Goal: Information Seeking & Learning: Learn about a topic

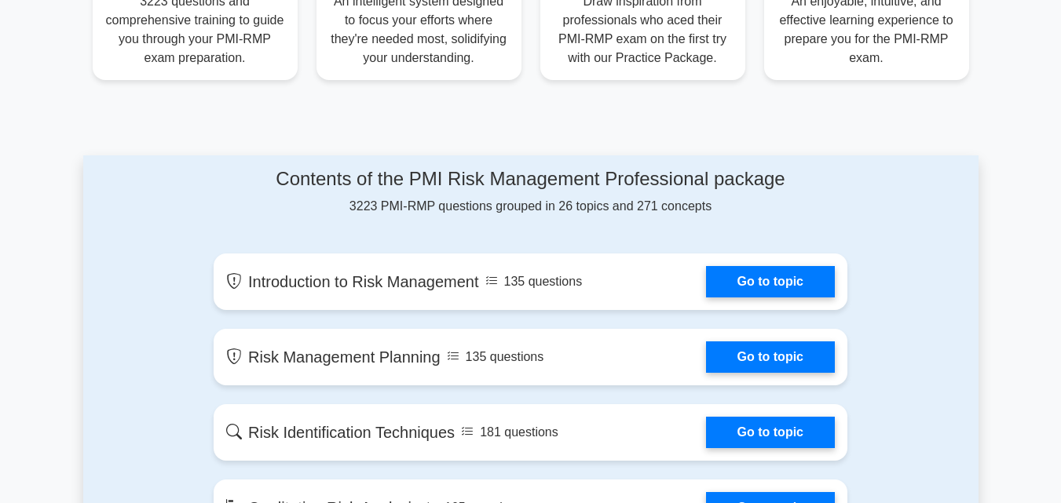
scroll to position [817, 0]
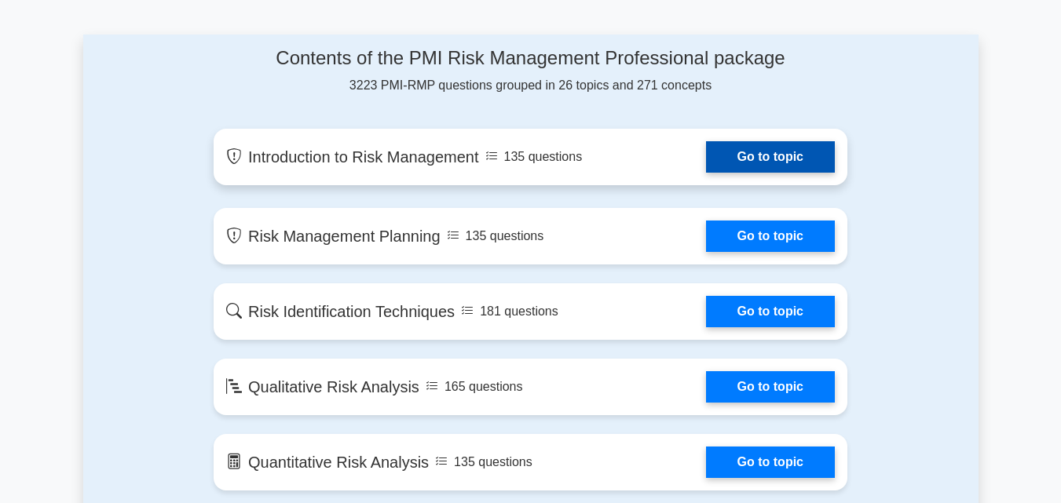
click at [741, 168] on link "Go to topic" at bounding box center [770, 156] width 129 height 31
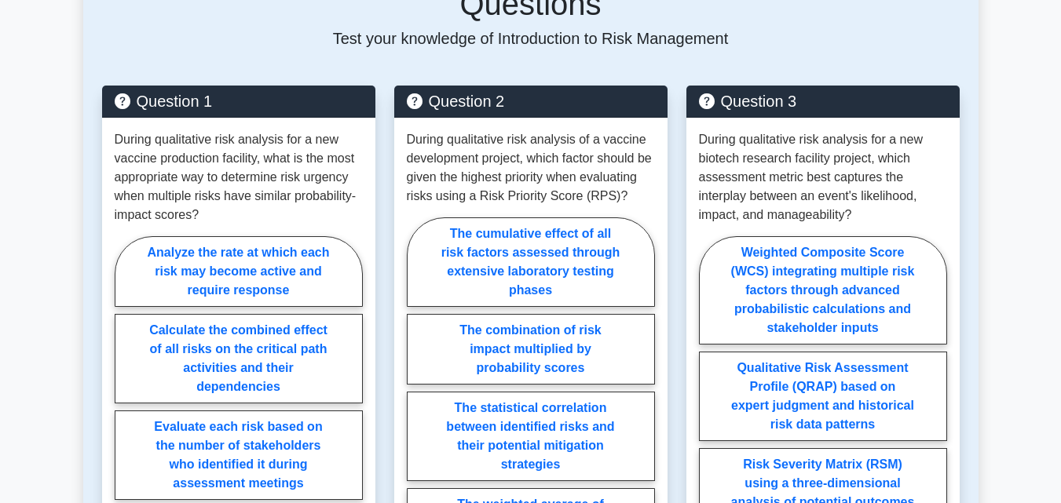
scroll to position [847, 0]
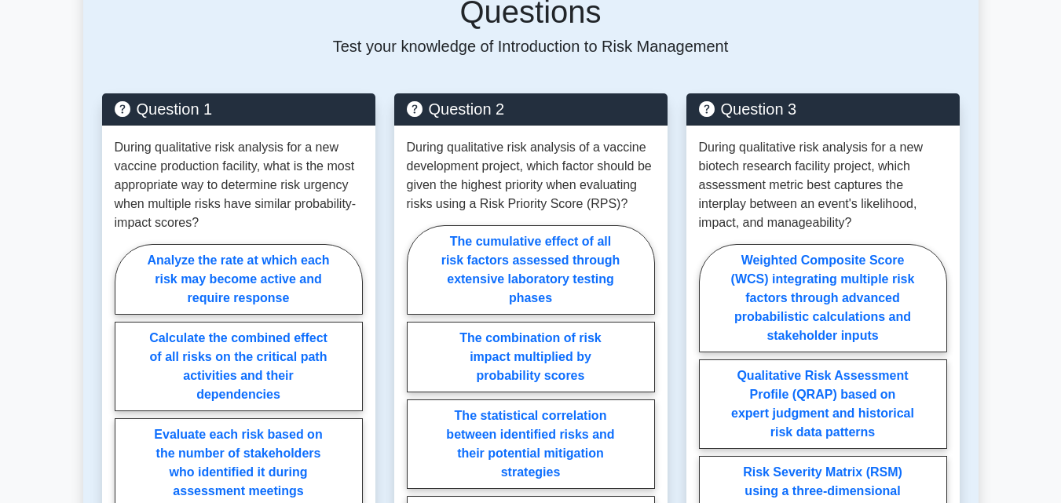
click at [1023, 262] on main "Back to PMI Risk Management Professional (PMI-RMP) Test Flashcards Introduction…" at bounding box center [530, 291] width 1061 height 2176
